Goal: Task Accomplishment & Management: Manage account settings

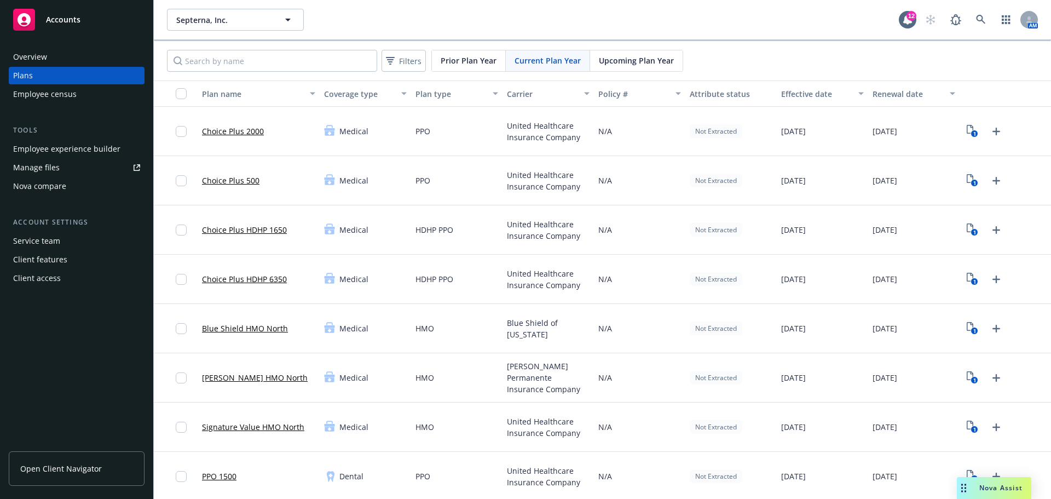
click at [58, 171] on div "Manage files" at bounding box center [36, 168] width 47 height 18
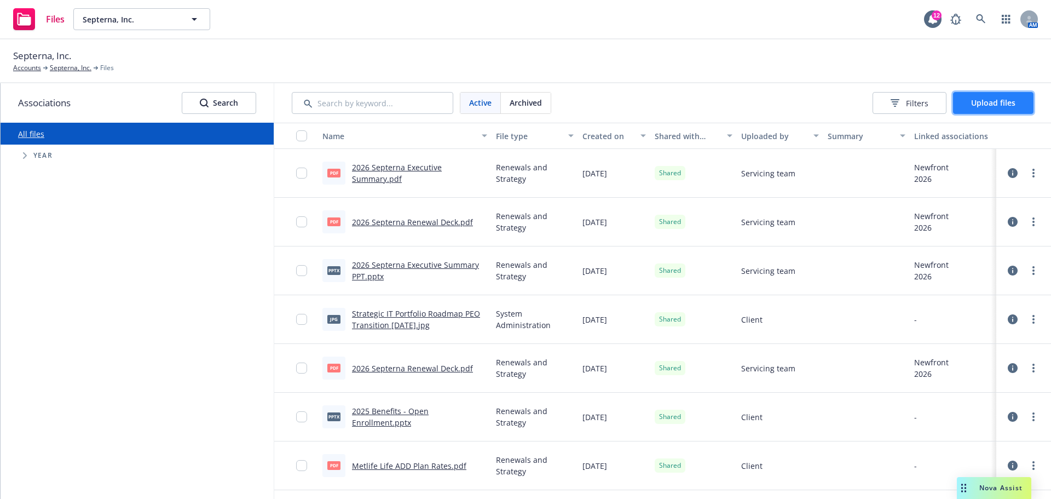
click at [988, 110] on button "Upload files" at bounding box center [993, 103] width 80 height 22
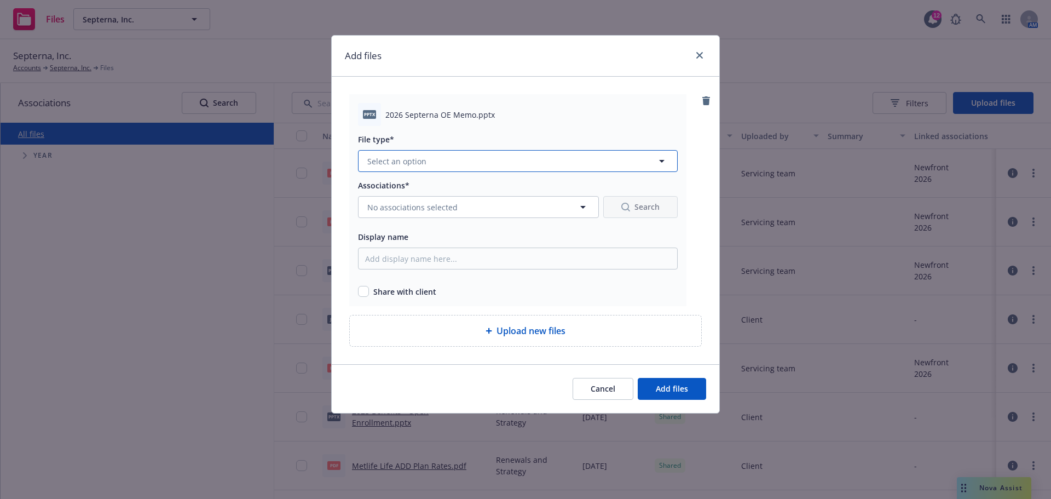
click at [398, 154] on button "Select an option" at bounding box center [518, 161] width 320 height 22
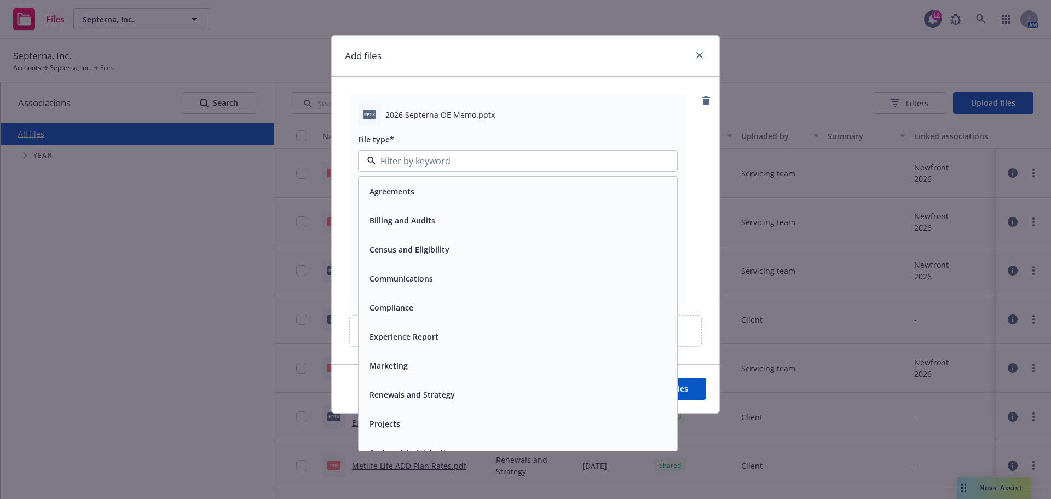
click at [440, 284] on div "Communications" at bounding box center [518, 278] width 306 height 16
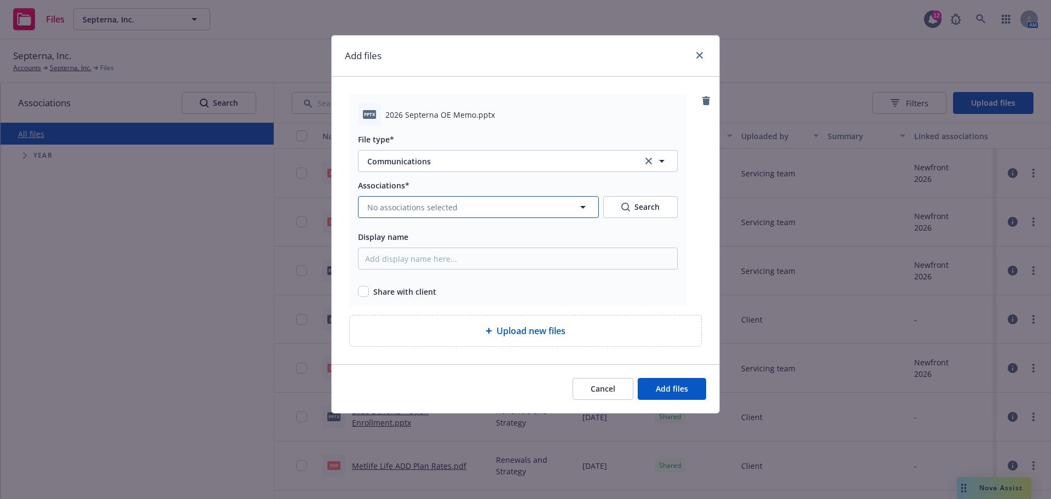
click at [429, 209] on span "No associations selected" at bounding box center [412, 206] width 90 height 11
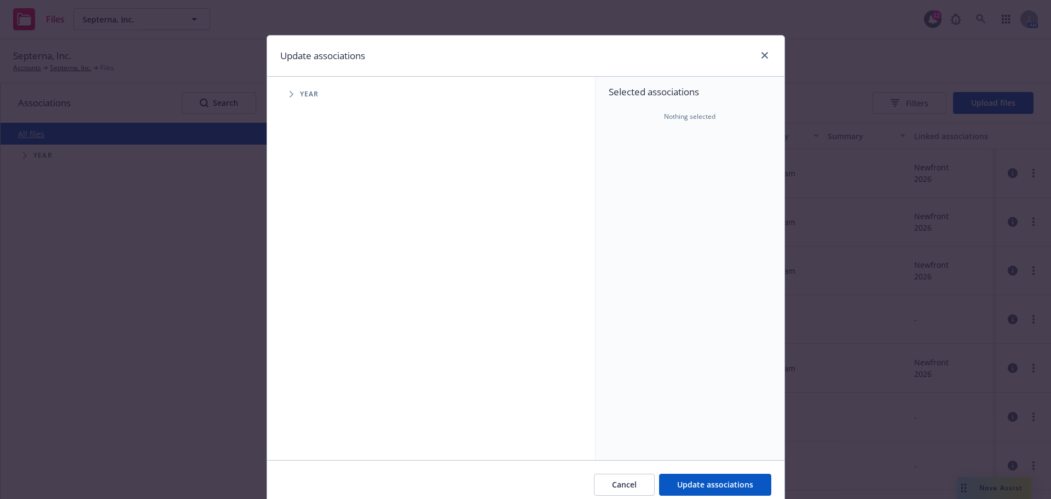
click at [290, 95] on span "Tree Example" at bounding box center [292, 94] width 18 height 18
drag, startPoint x: 298, startPoint y: 272, endPoint x: 305, endPoint y: 273, distance: 6.8
click at [298, 271] on span "Tree Example" at bounding box center [305, 270] width 18 height 18
click at [312, 293] on span "Tree Example" at bounding box center [319, 293] width 18 height 18
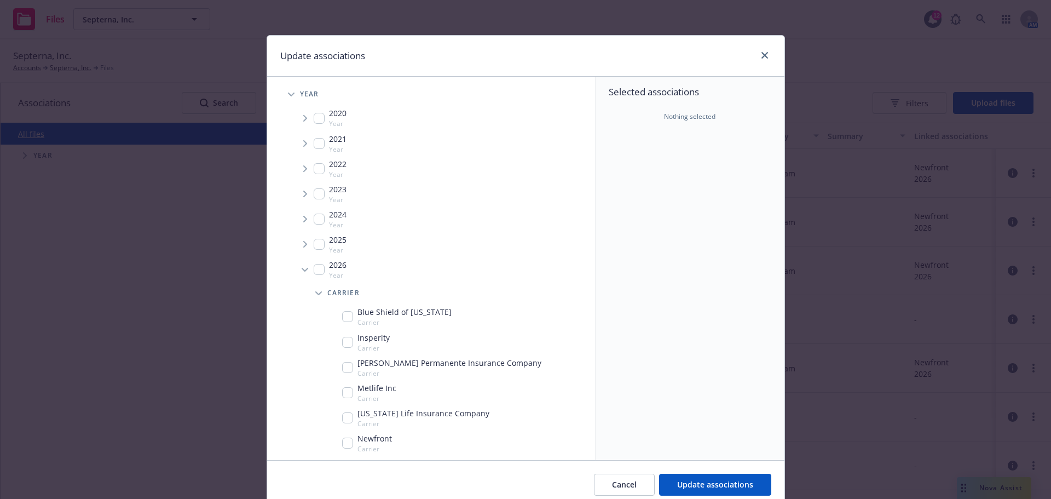
click at [315, 271] on input "Tree Example" at bounding box center [319, 269] width 11 height 11
checkbox input "true"
click at [345, 441] on input "Tree Example" at bounding box center [347, 442] width 11 height 11
checkbox input "true"
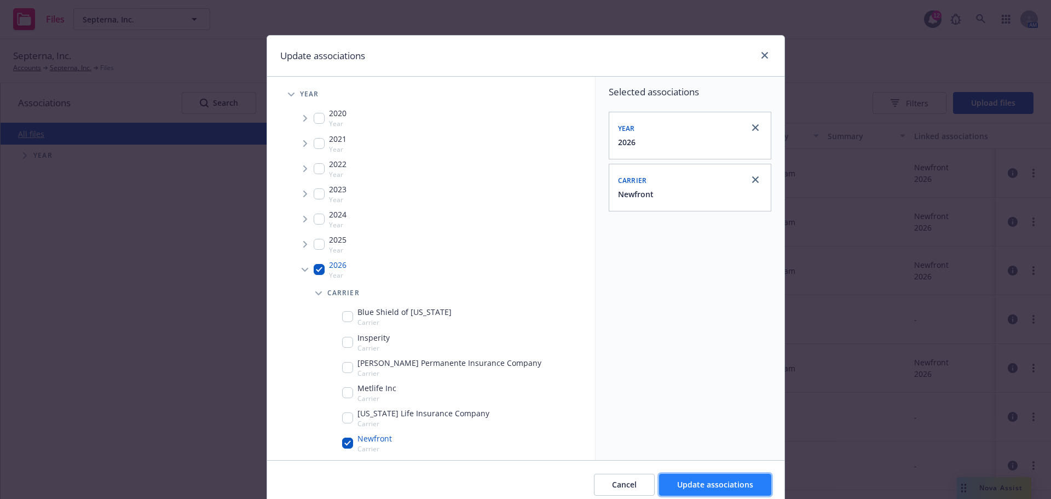
click at [731, 484] on span "Update associations" at bounding box center [715, 484] width 76 height 10
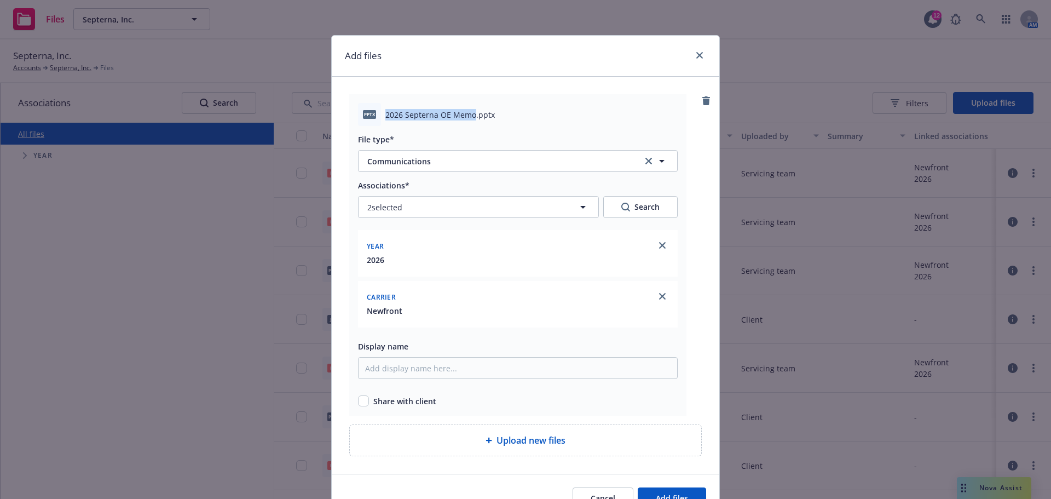
drag, startPoint x: 471, startPoint y: 116, endPoint x: 379, endPoint y: 117, distance: 92.0
click at [379, 117] on div "pptx 2026 Septerna OE Memo.pptx" at bounding box center [518, 114] width 320 height 23
copy div "2026 Septerna OE Memo"
click at [406, 370] on input "Display name" at bounding box center [518, 368] width 320 height 22
paste input "2026 Septerna OE Memo"
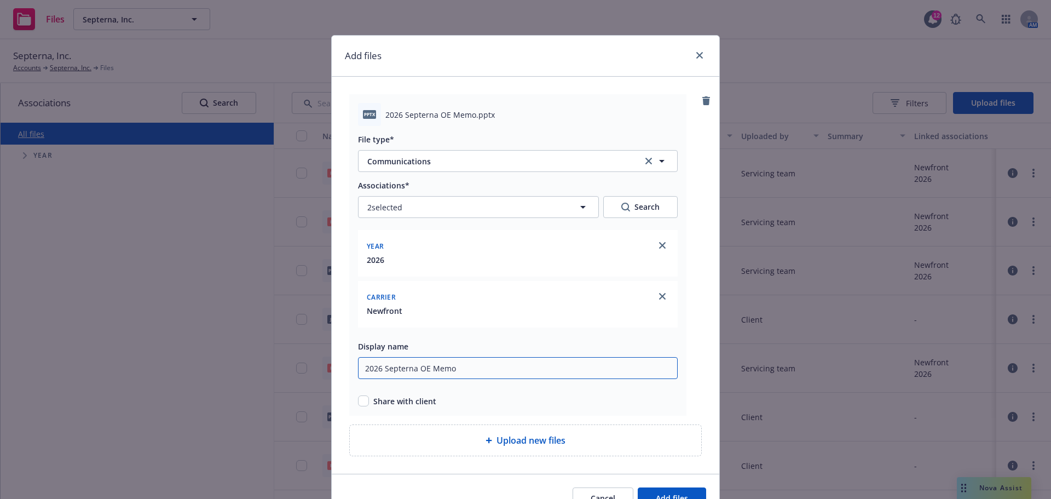
type input "2026 Septerna OE Memo"
click at [361, 401] on input "checkbox" at bounding box center [363, 400] width 11 height 11
checkbox input "true"
click at [669, 496] on span "Add files" at bounding box center [672, 498] width 32 height 10
